Goal: Navigation & Orientation: Find specific page/section

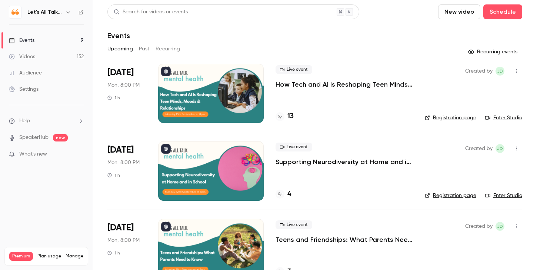
click at [64, 11] on button "button" at bounding box center [68, 12] width 9 height 9
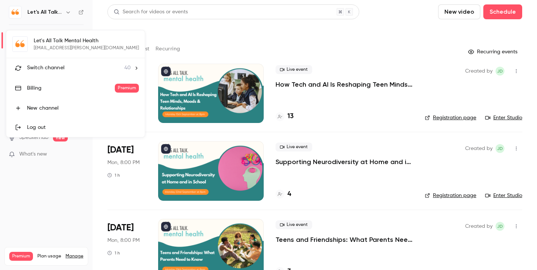
click at [54, 68] on span "Switch channel" at bounding box center [45, 68] width 37 height 8
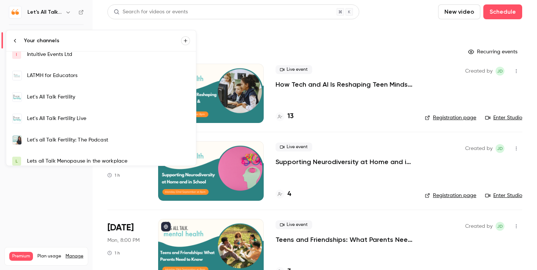
scroll to position [154, 0]
click at [53, 117] on div "Let's All Talk Fertility Live" at bounding box center [108, 117] width 163 height 7
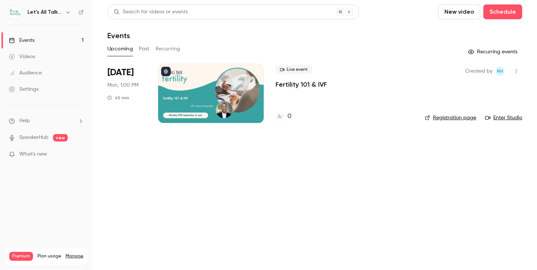
click at [235, 97] on div at bounding box center [210, 93] width 105 height 59
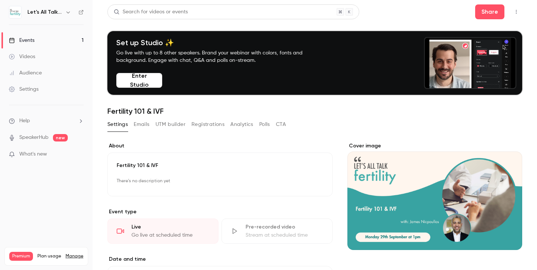
click at [287, 120] on div "Settings Emails UTM builder Registrations Analytics Polls CTA" at bounding box center [314, 125] width 414 height 15
click at [515, 12] on icon "button" at bounding box center [516, 11] width 6 height 5
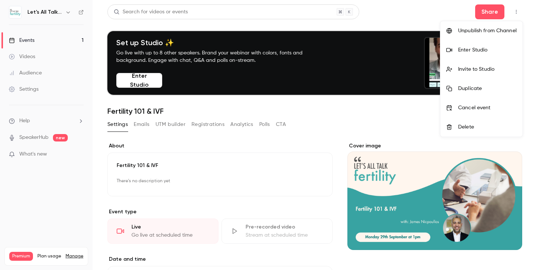
click at [400, 58] on div at bounding box center [268, 135] width 537 height 270
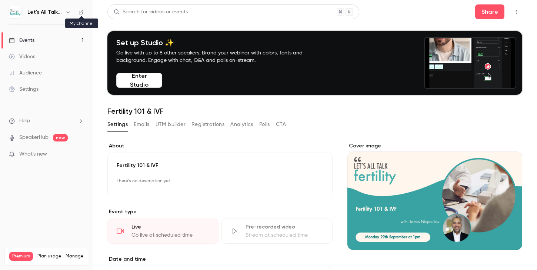
click at [78, 13] on icon at bounding box center [80, 12] width 5 height 5
